Goal: Communication & Community: Share content

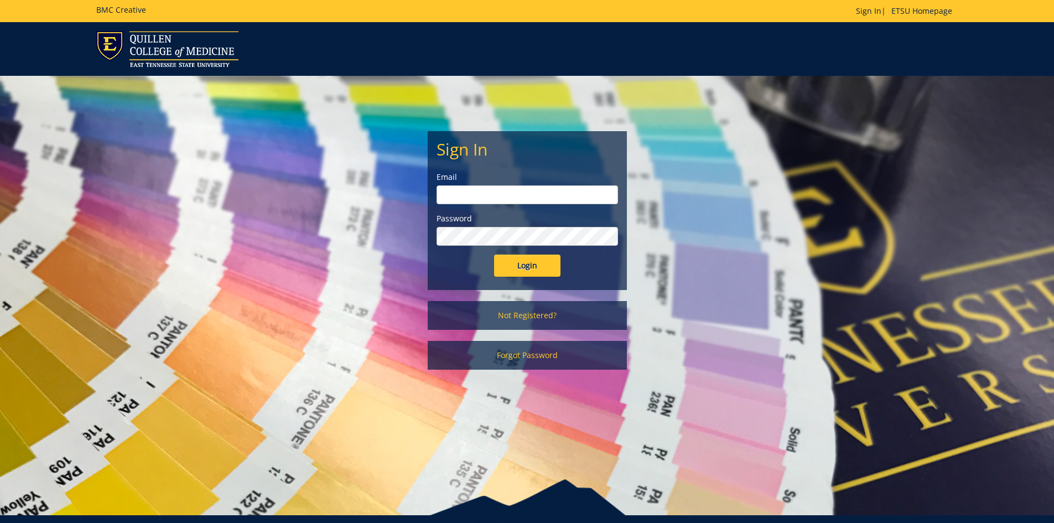
type input "projects@etsu.edu"
click at [538, 267] on input "Login" at bounding box center [527, 265] width 66 height 22
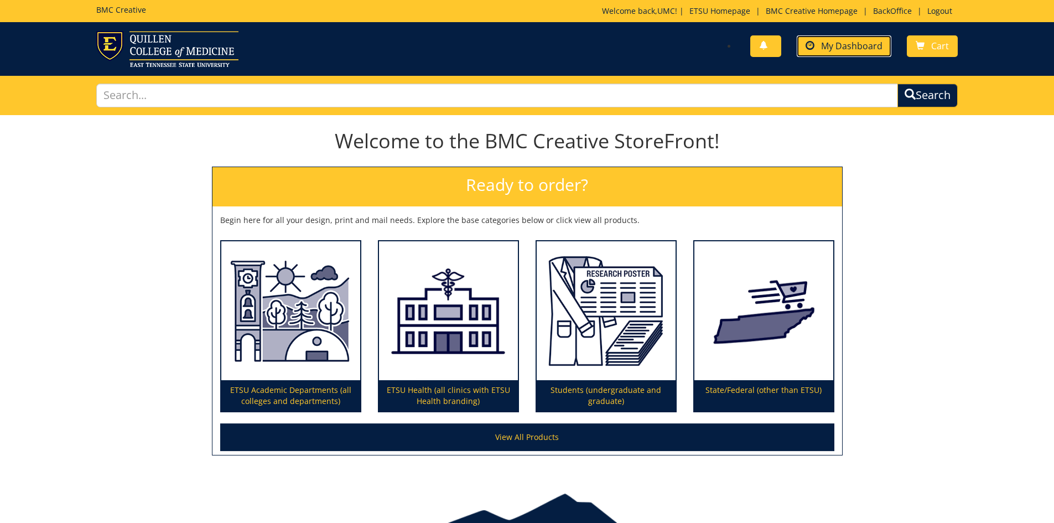
click at [836, 47] on span "My Dashboard" at bounding box center [851, 46] width 61 height 12
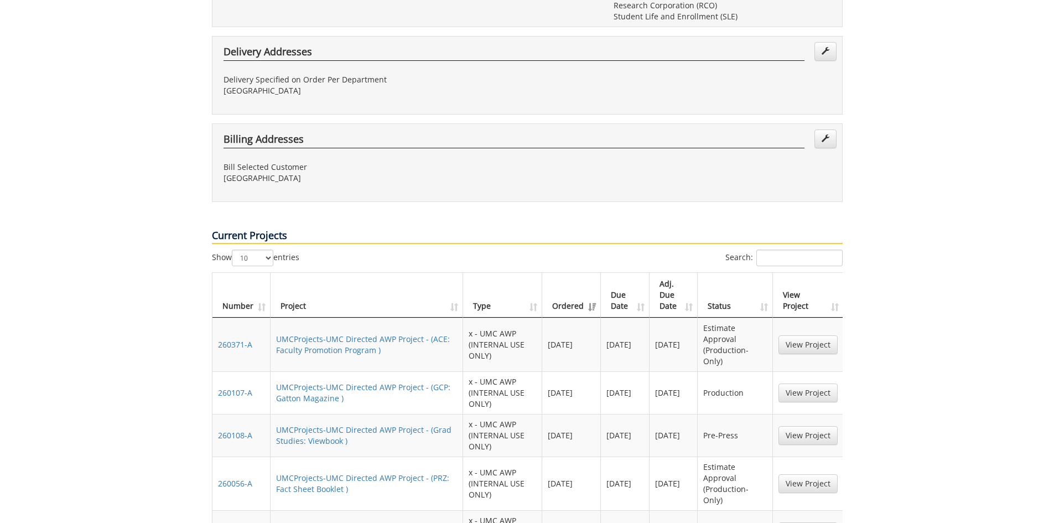
scroll to position [774, 0]
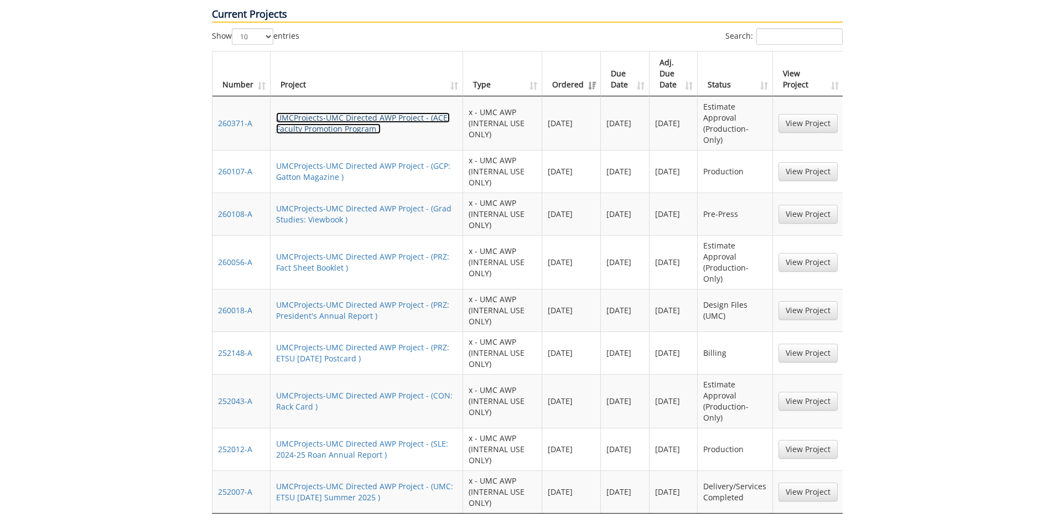
click at [336, 112] on link "UMCProjects-UMC Directed AWP Project - (ACE: Faculty Promotion Program )" at bounding box center [363, 123] width 174 height 22
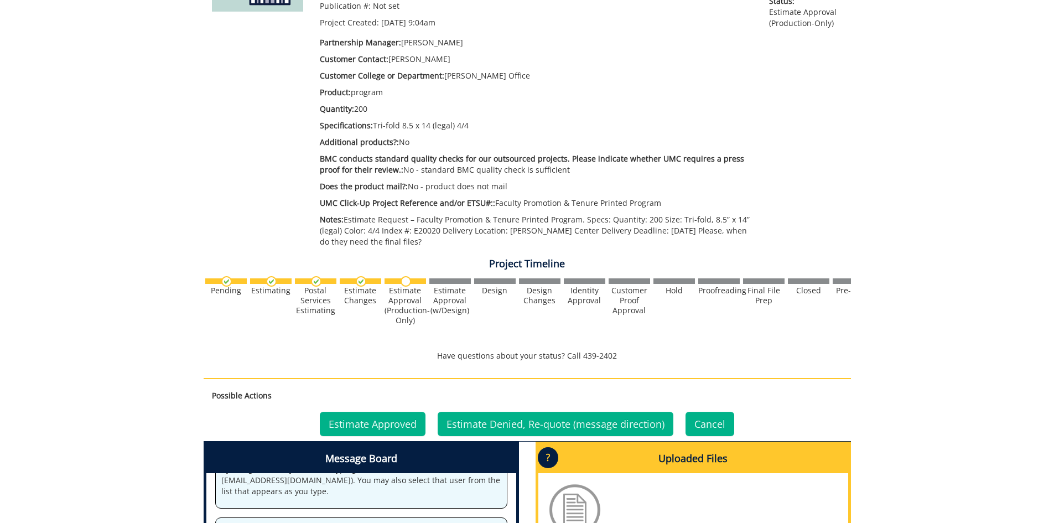
scroll to position [442, 0]
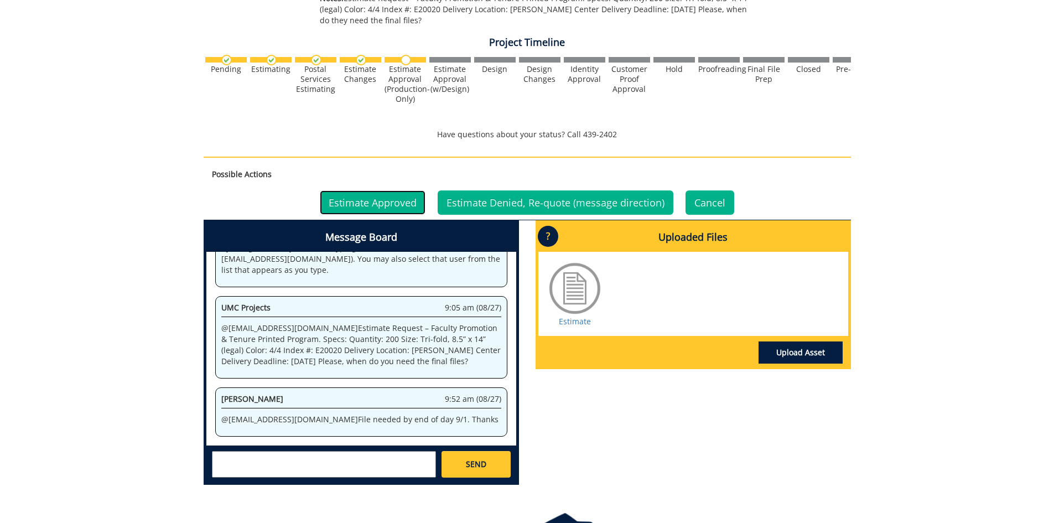
click at [398, 206] on link "Estimate Approved" at bounding box center [373, 202] width 106 height 24
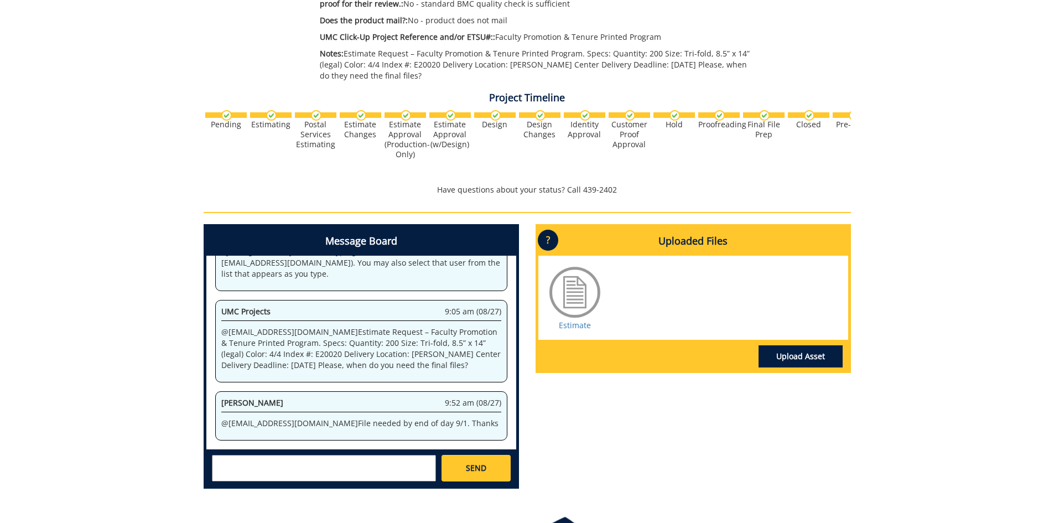
scroll to position [469, 0]
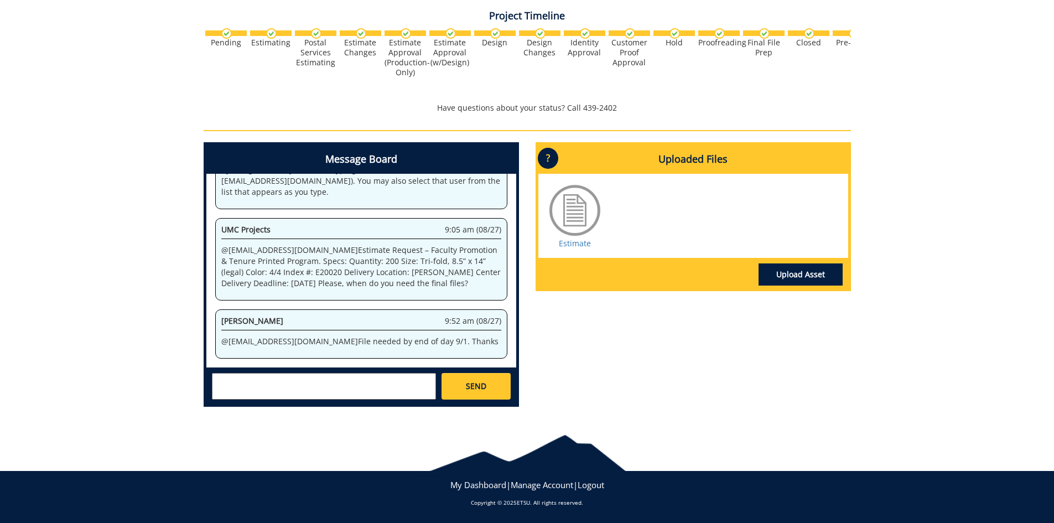
click at [285, 383] on textarea at bounding box center [324, 386] width 224 height 27
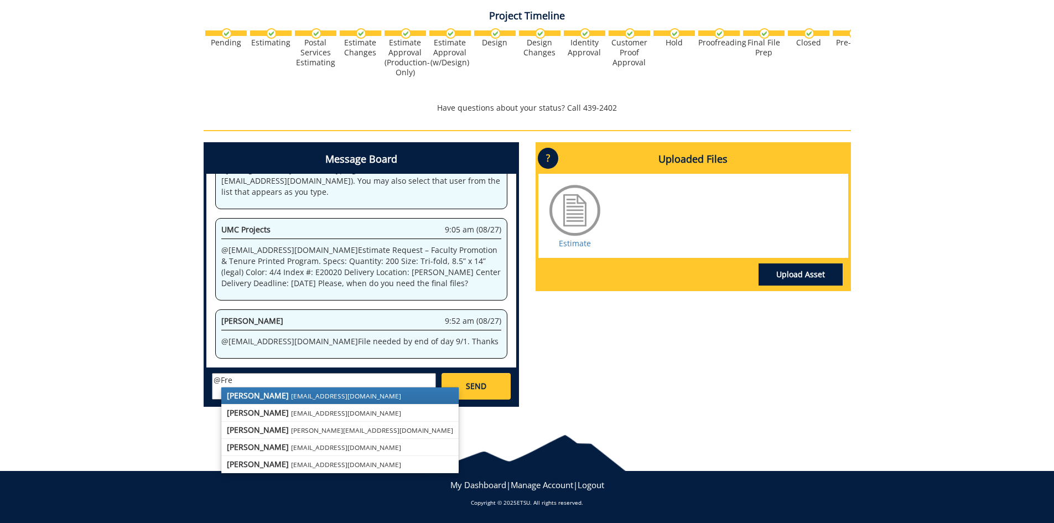
click at [258, 397] on strong "[PERSON_NAME]" at bounding box center [258, 395] width 62 height 11
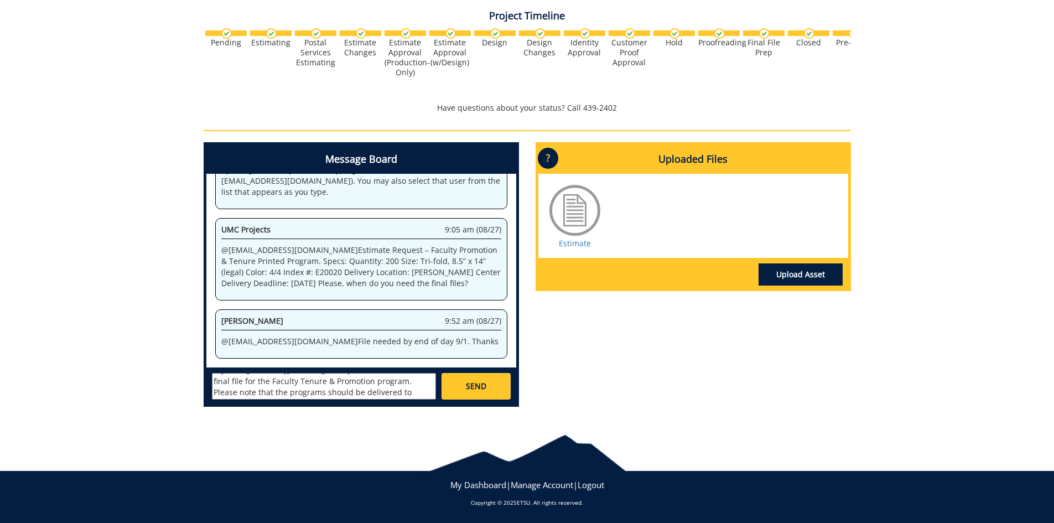
scroll to position [20, 0]
paste textarea "[URL][DOMAIN_NAME]"
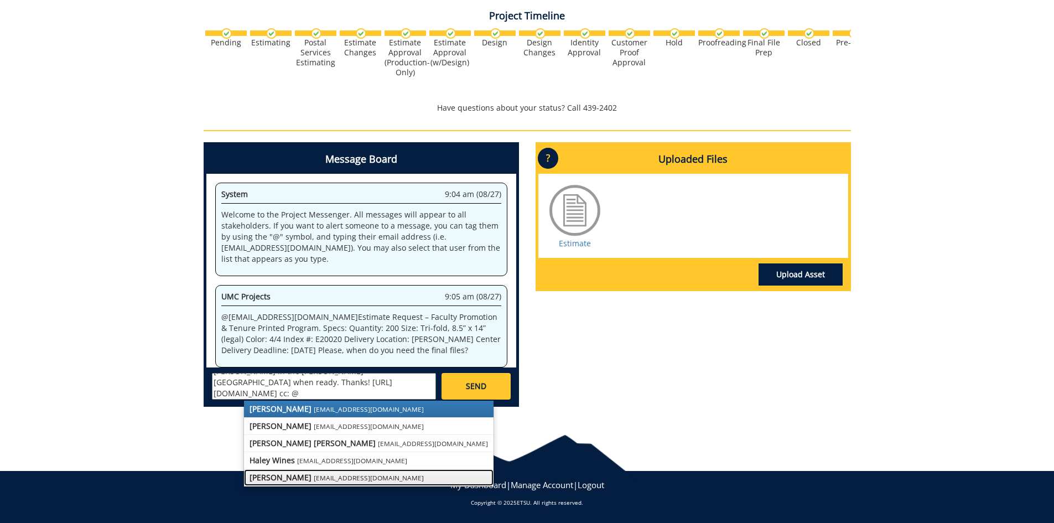
click at [314, 481] on small "[EMAIL_ADDRESS][DOMAIN_NAME]" at bounding box center [369, 477] width 110 height 9
type textarea "@[EMAIL_ADDRESS][DOMAIN_NAME] here is a link to the final file for the Faculty …"
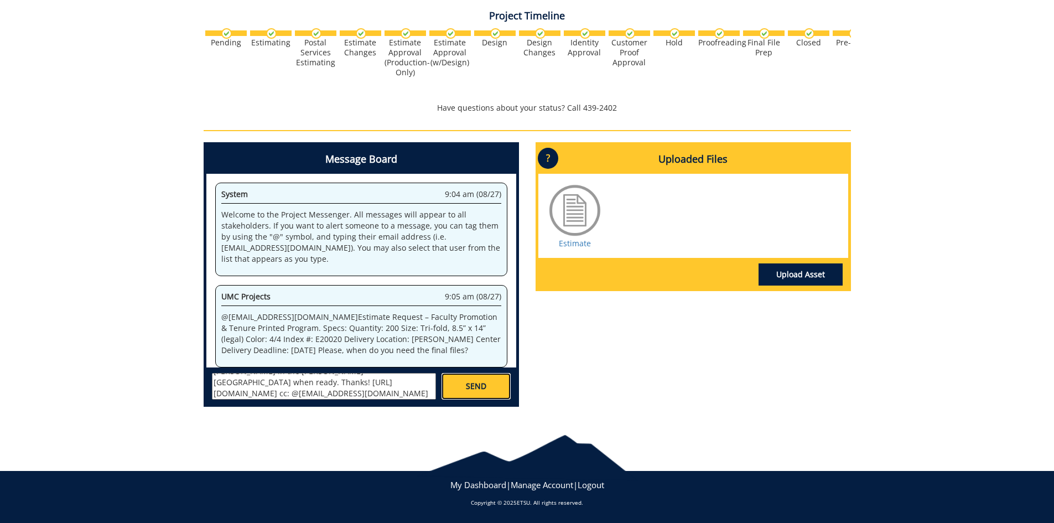
click at [491, 379] on link "SEND" at bounding box center [475, 386] width 69 height 27
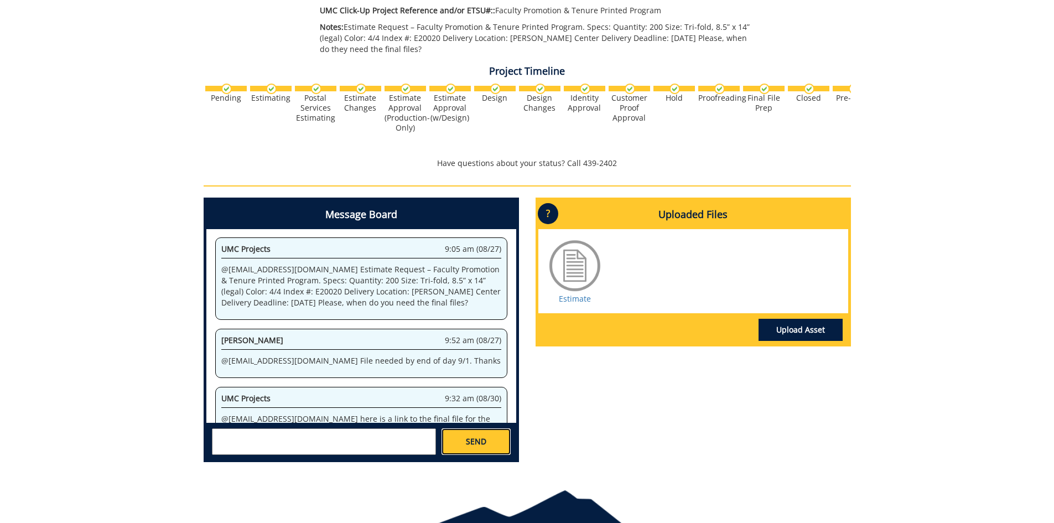
scroll to position [469, 0]
